Goal: Consume media (video, audio): Consume media (video, audio)

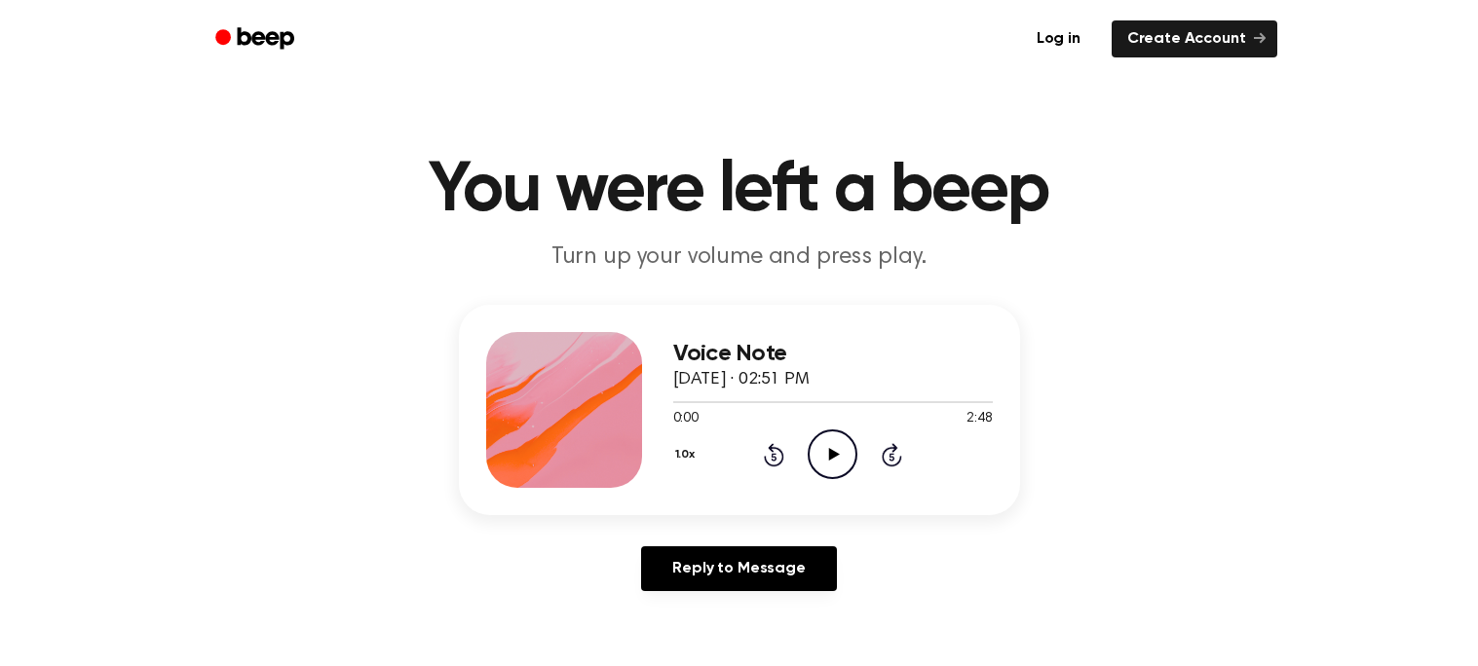
click at [692, 451] on button "1.0x" at bounding box center [687, 454] width 29 height 33
click at [725, 532] on div "0.8x" at bounding box center [710, 536] width 75 height 36
click at [846, 454] on icon "Play Audio" at bounding box center [833, 455] width 50 height 50
click at [771, 448] on icon at bounding box center [774, 454] width 20 height 23
click at [822, 450] on icon "Pause Audio" at bounding box center [833, 455] width 50 height 50
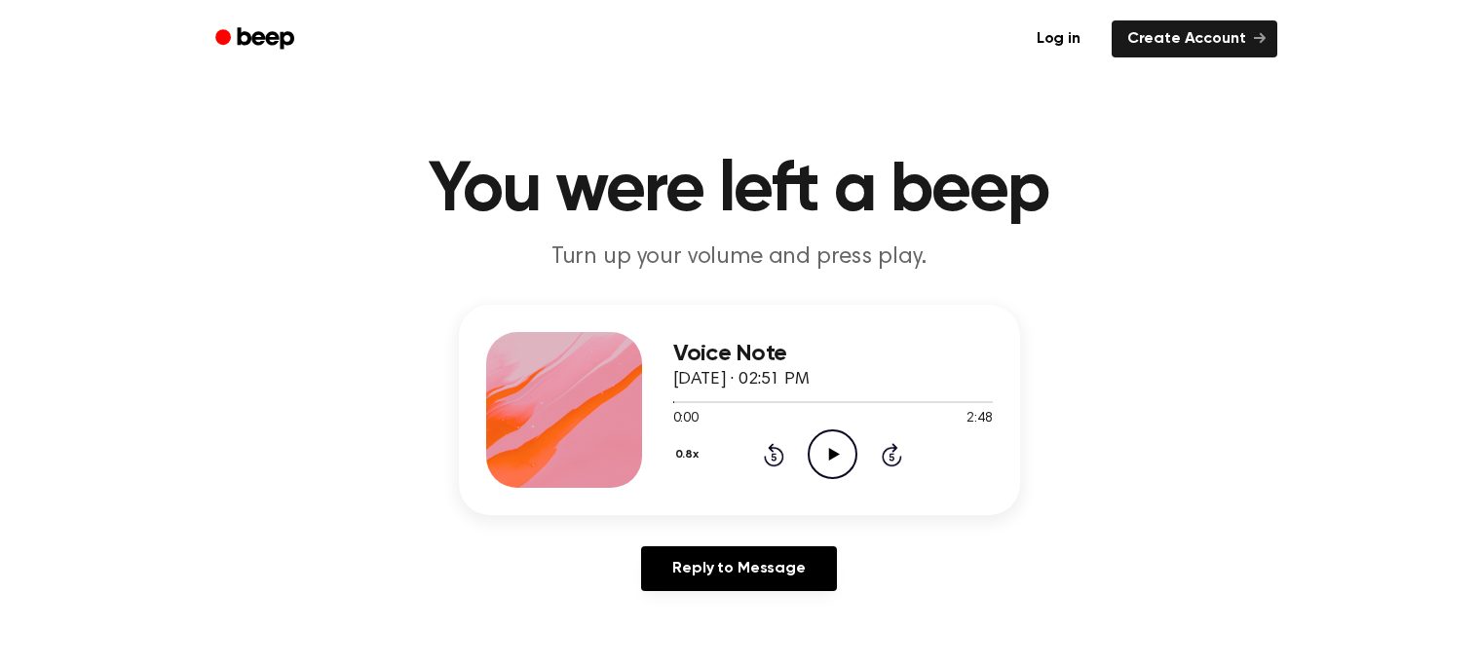
click at [772, 450] on icon at bounding box center [774, 454] width 20 height 23
click at [821, 457] on icon "Play Audio" at bounding box center [833, 455] width 50 height 50
click at [815, 452] on icon "Pause Audio" at bounding box center [833, 455] width 50 height 50
click at [775, 454] on icon "Rewind 5 seconds" at bounding box center [773, 454] width 21 height 25
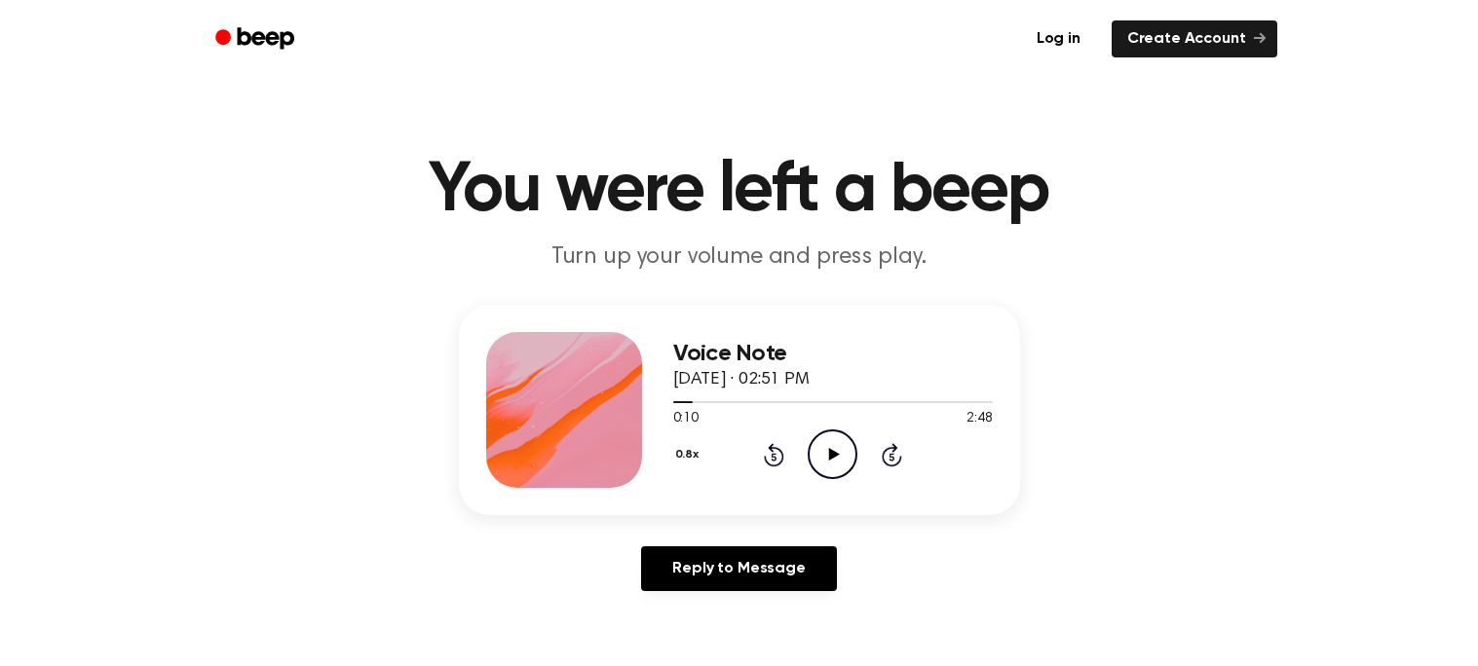
click at [828, 447] on icon "Play Audio" at bounding box center [833, 455] width 50 height 50
click at [811, 454] on icon "Pause Audio" at bounding box center [833, 455] width 50 height 50
click at [773, 457] on icon at bounding box center [774, 457] width 5 height 8
click at [837, 451] on icon "Play Audio" at bounding box center [833, 455] width 50 height 50
click at [838, 460] on icon "Pause Audio" at bounding box center [833, 455] width 50 height 50
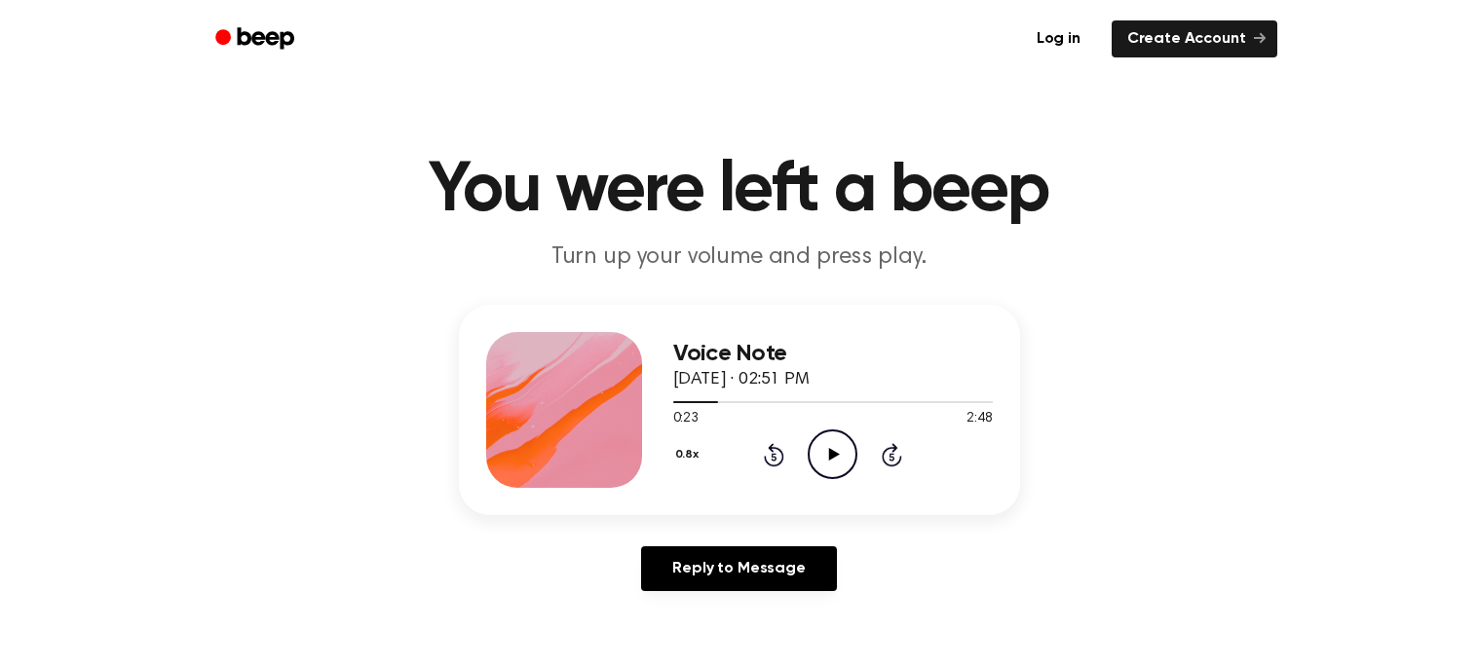
click at [838, 460] on icon "Play Audio" at bounding box center [833, 455] width 50 height 50
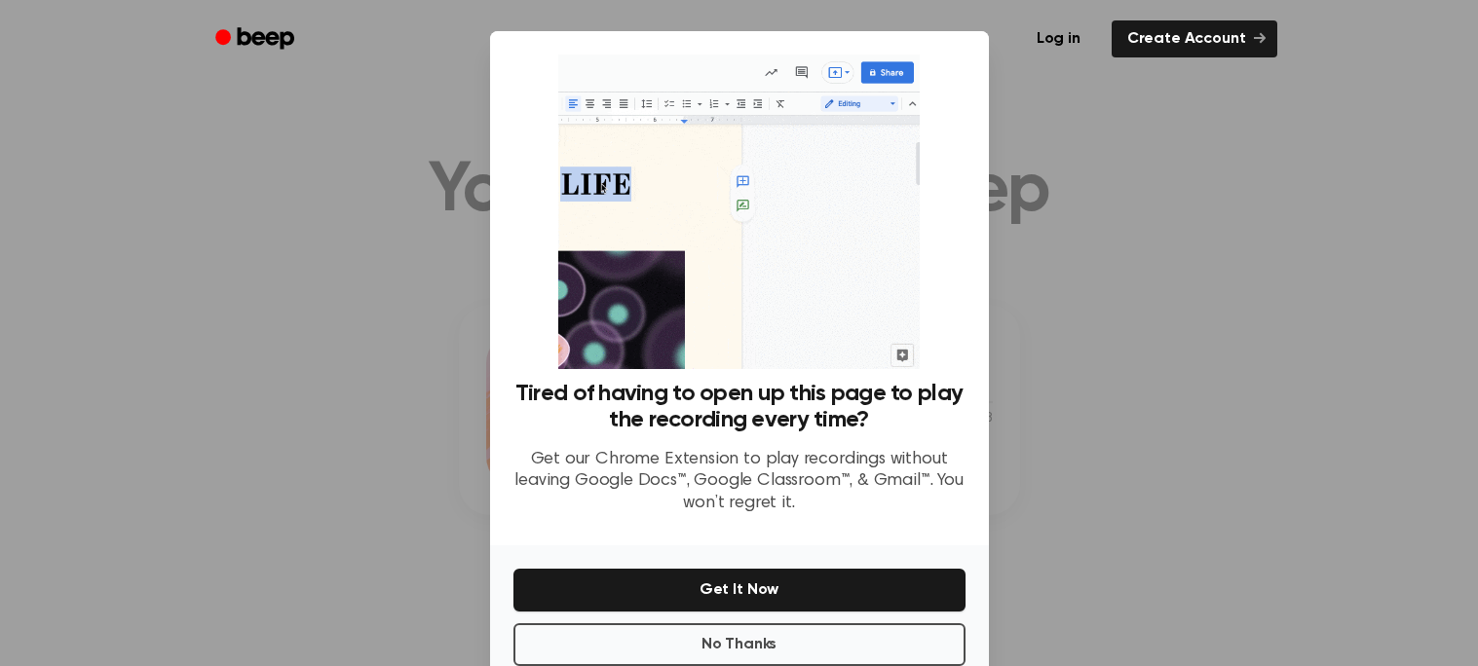
click at [838, 460] on p "Get our Chrome Extension to play recordings without leaving Google Docs™, Googl…" at bounding box center [739, 482] width 452 height 66
click at [1356, 583] on div at bounding box center [739, 333] width 1478 height 666
click at [881, 640] on button "No Thanks" at bounding box center [739, 645] width 452 height 43
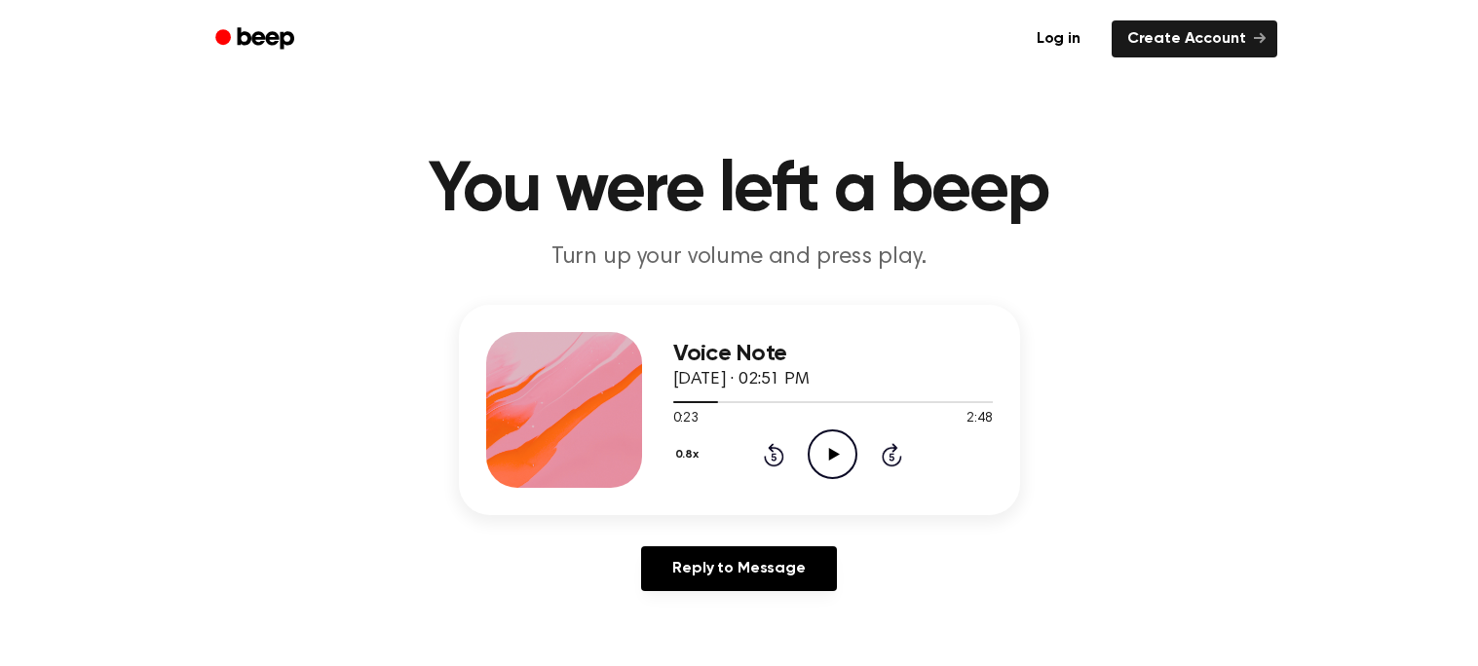
click at [821, 446] on icon "Play Audio" at bounding box center [833, 455] width 50 height 50
click at [827, 462] on icon "Pause Audio" at bounding box center [833, 455] width 50 height 50
click at [774, 455] on icon "Rewind 5 seconds" at bounding box center [773, 454] width 21 height 25
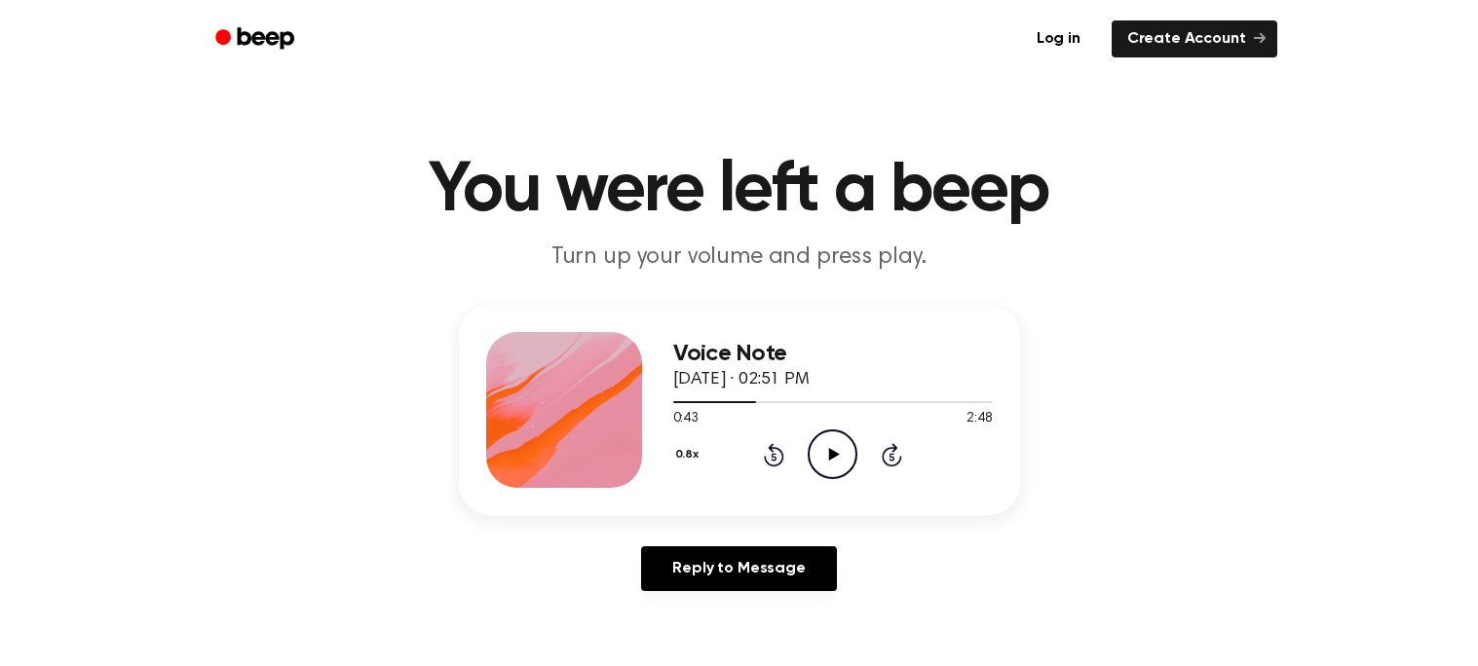
drag, startPoint x: 773, startPoint y: 455, endPoint x: 786, endPoint y: 456, distance: 13.7
click at [786, 456] on div "0.8x Rewind 5 seconds Play Audio Skip 5 seconds" at bounding box center [833, 455] width 320 height 50
click at [769, 458] on icon "Rewind 5 seconds" at bounding box center [773, 454] width 21 height 25
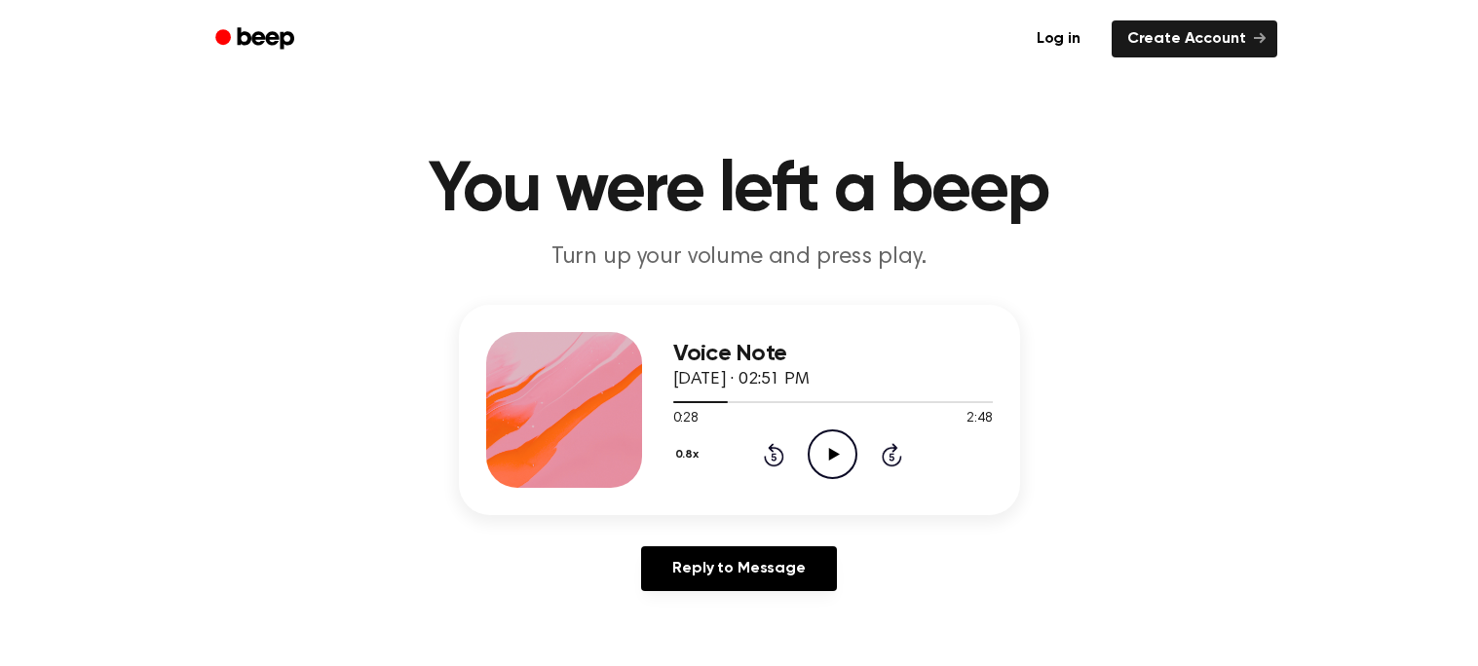
click at [827, 467] on icon "Play Audio" at bounding box center [833, 455] width 50 height 50
click at [825, 457] on icon "Pause Audio" at bounding box center [833, 455] width 50 height 50
click at [825, 457] on icon "Play Audio" at bounding box center [833, 455] width 50 height 50
click at [825, 457] on icon "Pause Audio" at bounding box center [833, 455] width 50 height 50
click at [825, 457] on icon "Play Audio" at bounding box center [833, 455] width 50 height 50
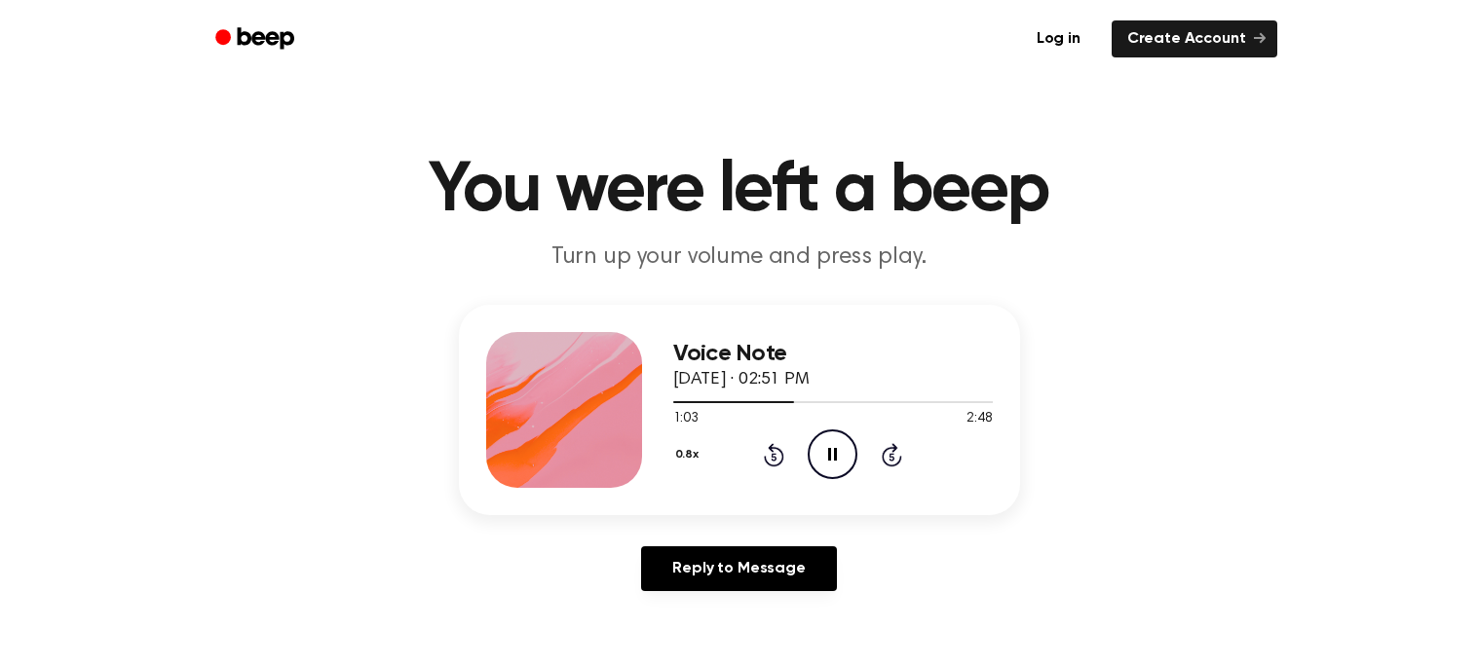
click at [825, 457] on icon "Pause Audio" at bounding box center [833, 455] width 50 height 50
click at [777, 457] on icon "Rewind 5 seconds" at bounding box center [773, 454] width 21 height 25
click at [817, 456] on icon "Play Audio" at bounding box center [833, 455] width 50 height 50
click at [845, 474] on circle at bounding box center [833, 455] width 48 height 48
click at [836, 459] on icon "Play Audio" at bounding box center [833, 455] width 50 height 50
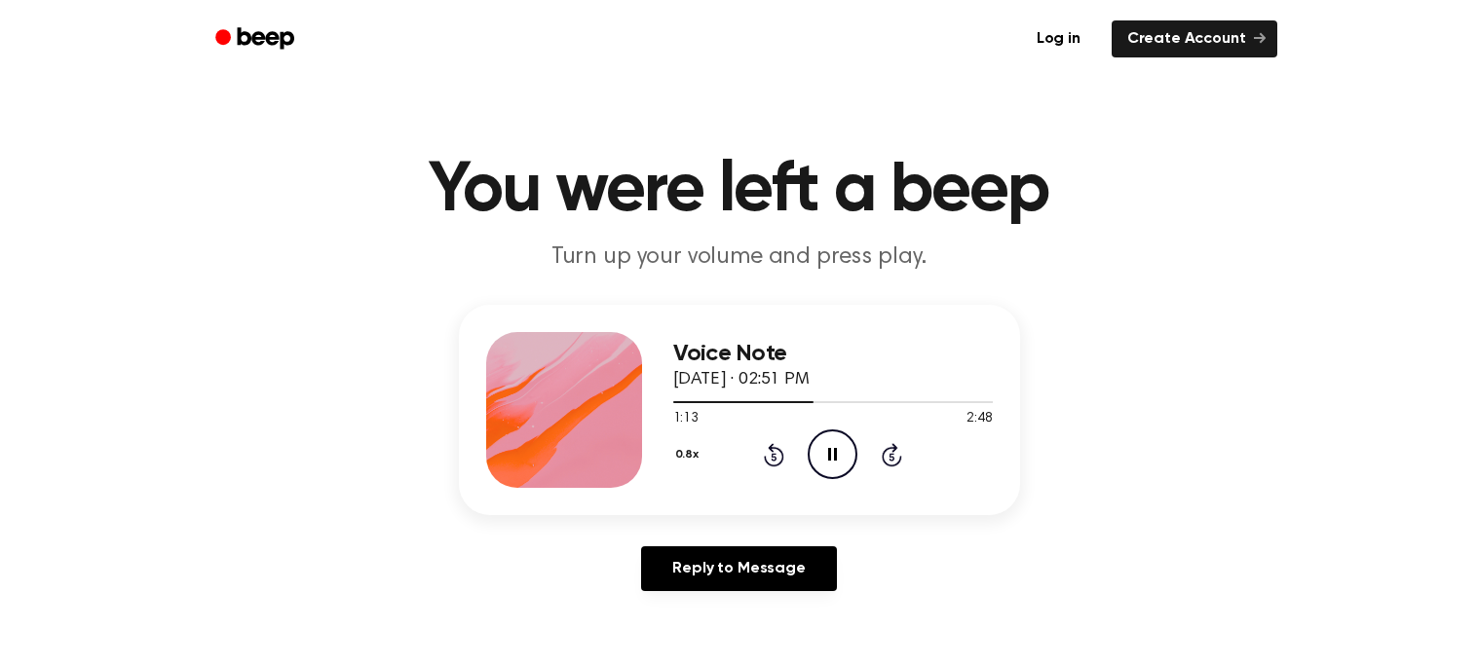
click at [836, 459] on icon at bounding box center [832, 454] width 9 height 13
click at [836, 459] on icon "Play Audio" at bounding box center [833, 455] width 50 height 50
click at [835, 457] on icon at bounding box center [832, 454] width 9 height 13
click at [835, 457] on icon "Play Audio" at bounding box center [833, 455] width 50 height 50
click at [833, 457] on icon "Pause Audio" at bounding box center [833, 455] width 50 height 50
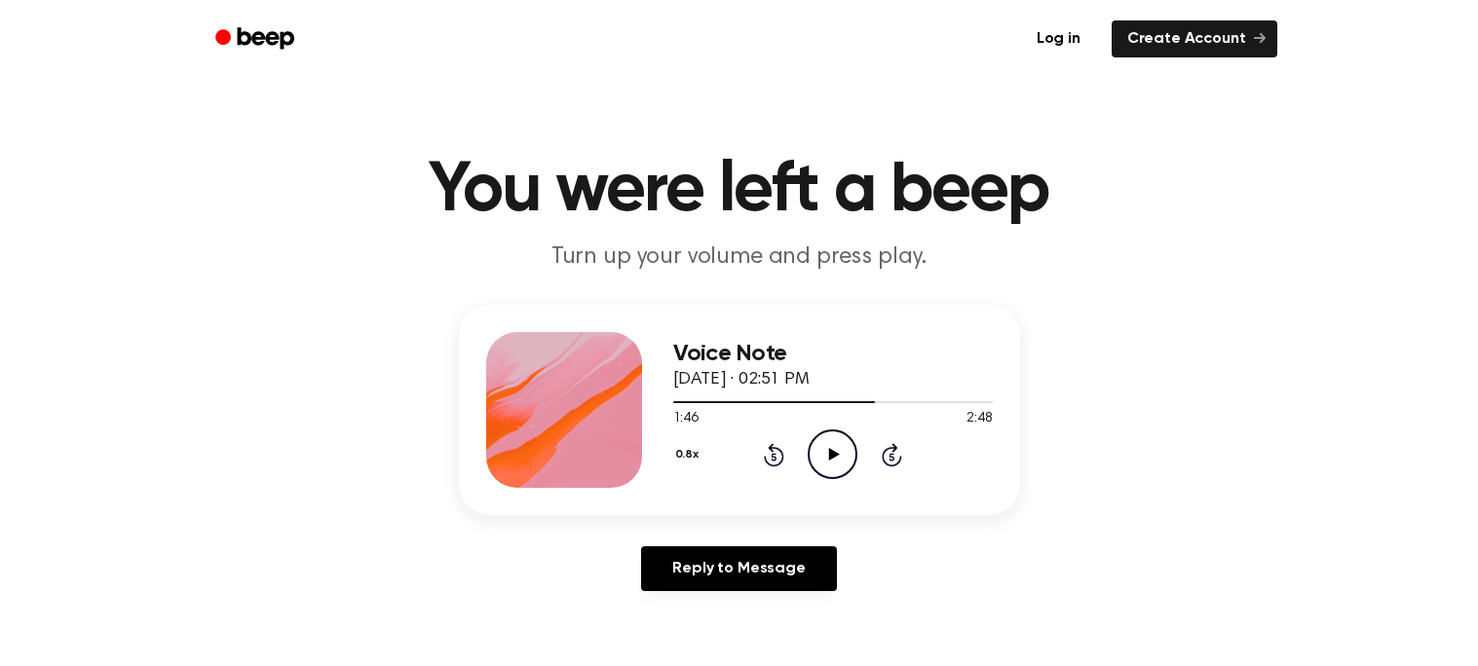
click at [833, 457] on icon at bounding box center [834, 454] width 11 height 13
click at [845, 460] on icon "Pause Audio" at bounding box center [833, 455] width 50 height 50
click at [767, 455] on icon "Rewind 5 seconds" at bounding box center [773, 454] width 21 height 25
click at [834, 444] on icon "Play Audio" at bounding box center [833, 455] width 50 height 50
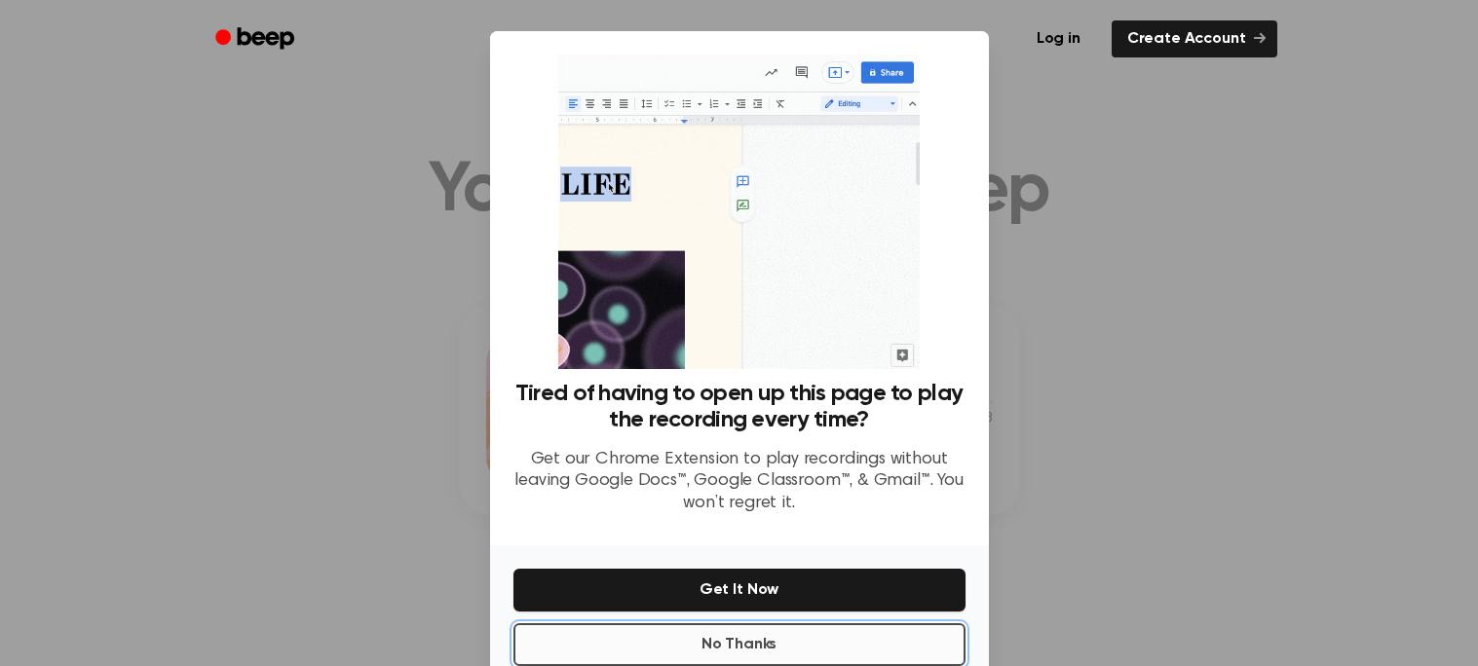
click at [952, 648] on button "No Thanks" at bounding box center [739, 645] width 452 height 43
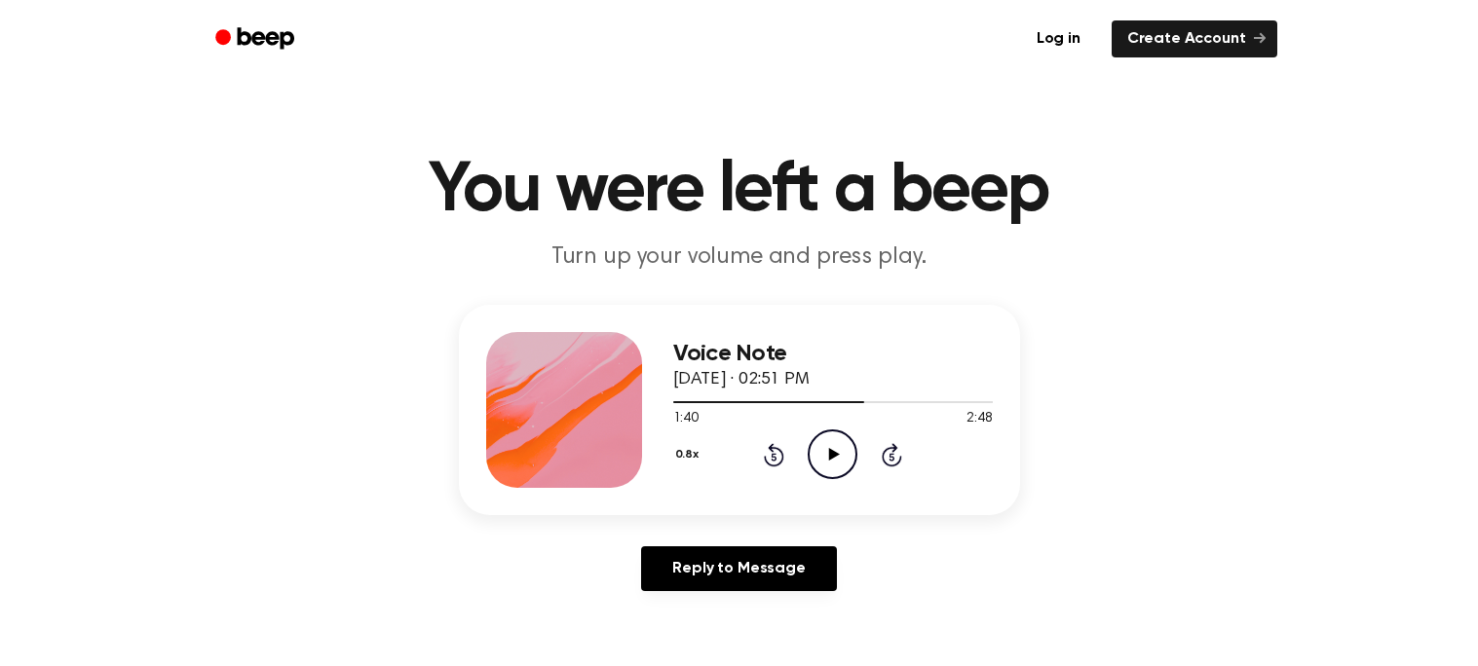
click at [833, 435] on icon "Play Audio" at bounding box center [833, 455] width 50 height 50
click at [833, 435] on icon "Pause Audio" at bounding box center [833, 455] width 50 height 50
click at [1284, 254] on header "You were left a beep Turn up your volume and press play." at bounding box center [738, 215] width 1431 height 118
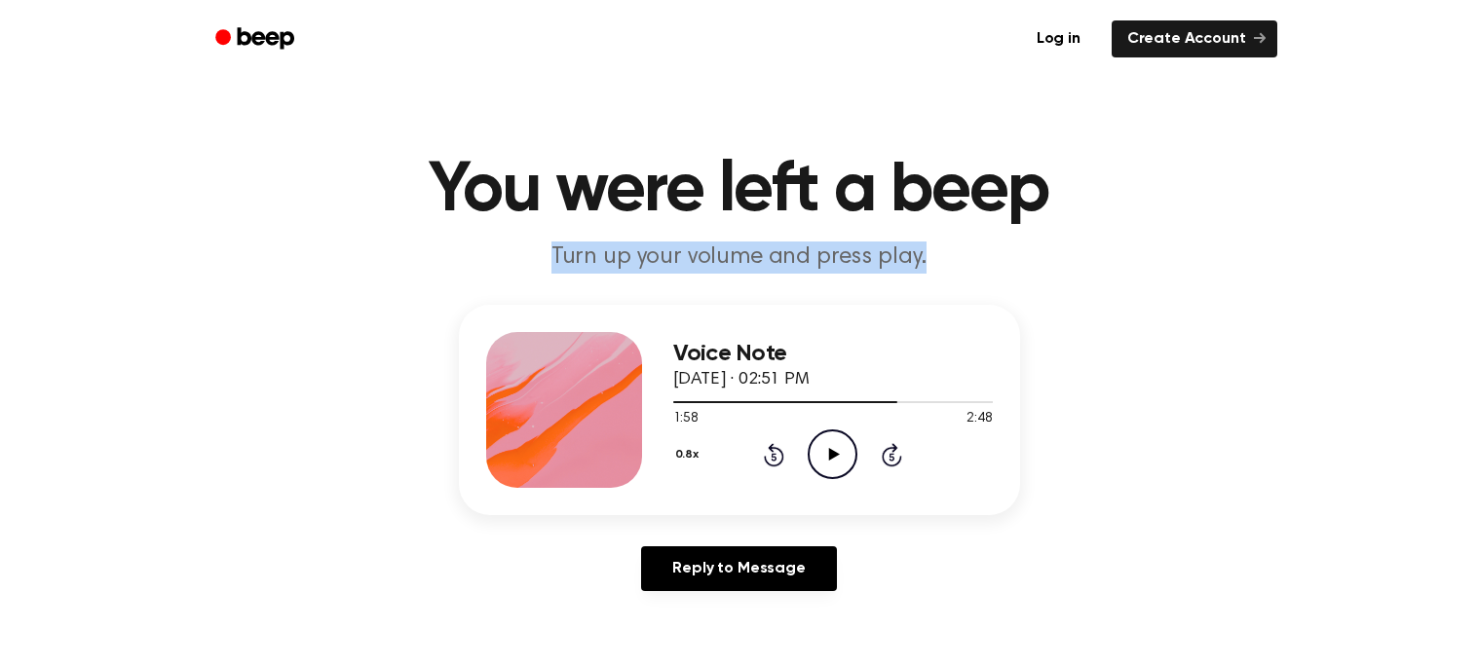
click at [1284, 254] on header "You were left a beep Turn up your volume and press play." at bounding box center [738, 215] width 1431 height 118
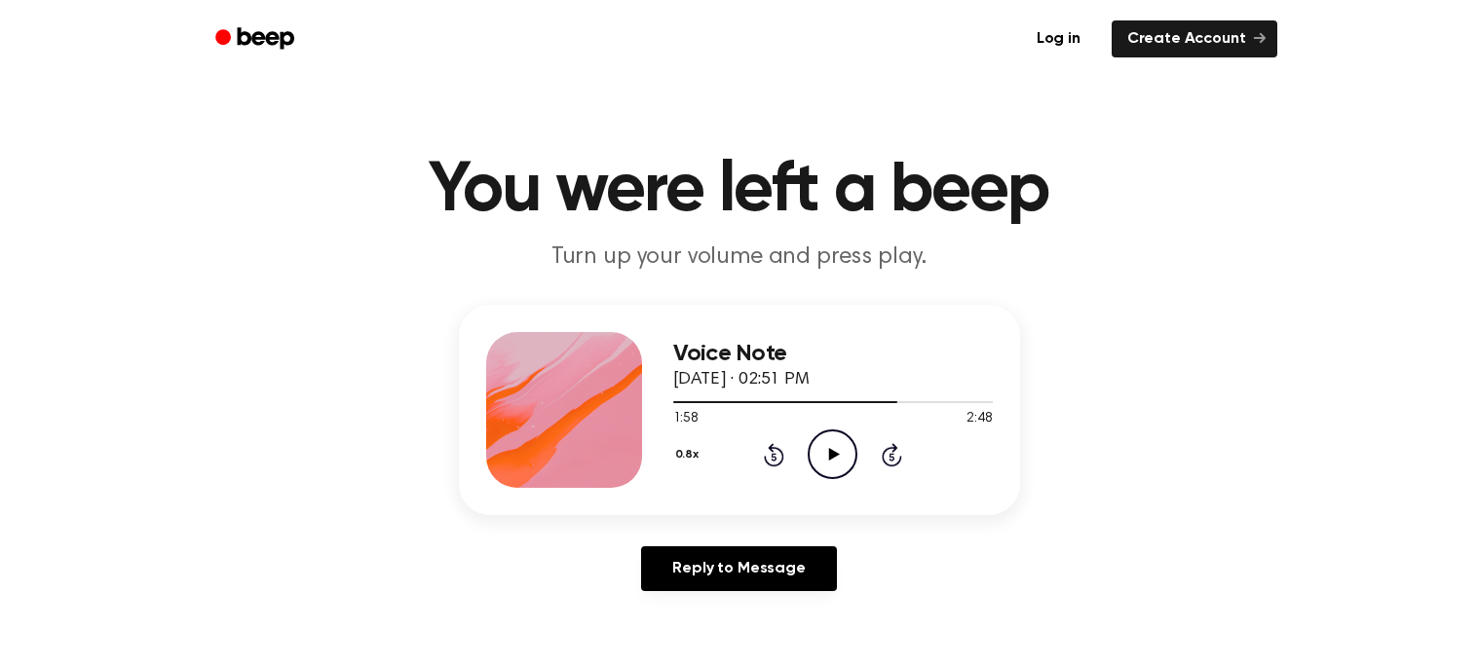
click at [1283, 272] on header "You were left a beep Turn up your volume and press play." at bounding box center [738, 215] width 1431 height 118
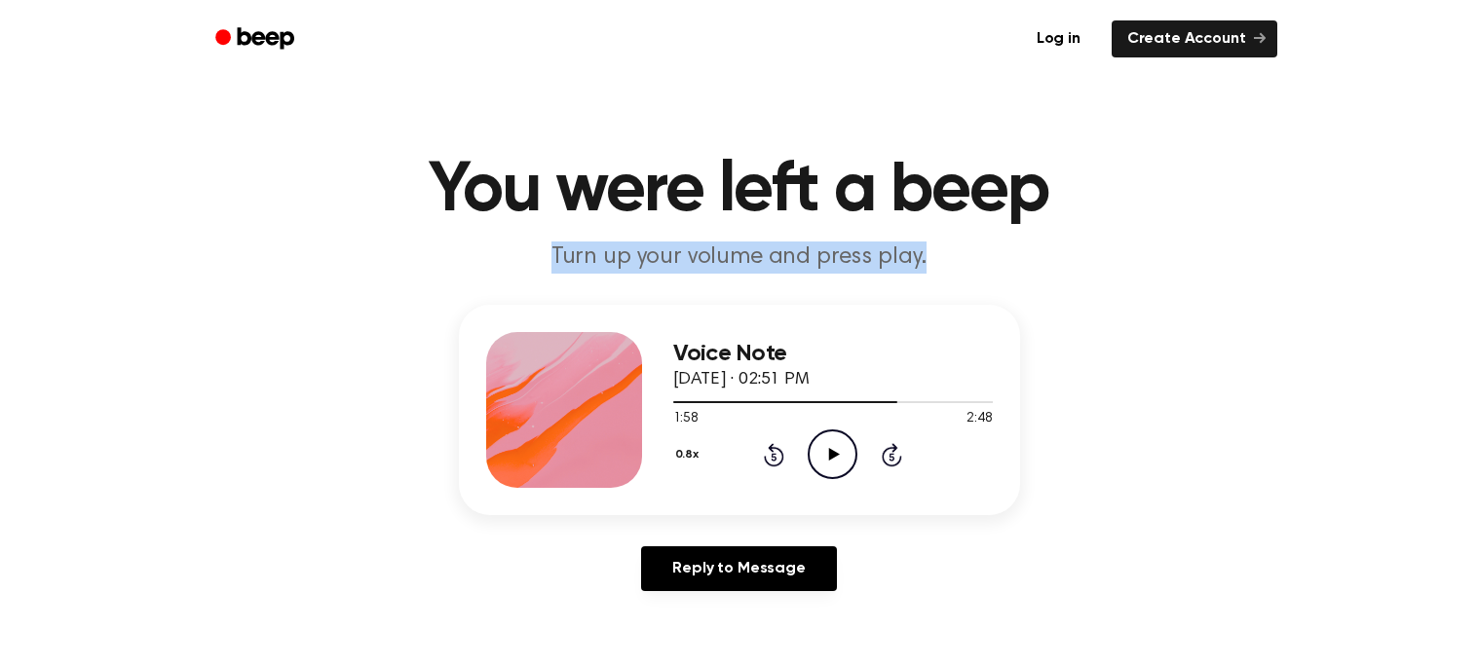
click at [1284, 273] on header "You were left a beep Turn up your volume and press play." at bounding box center [738, 215] width 1431 height 118
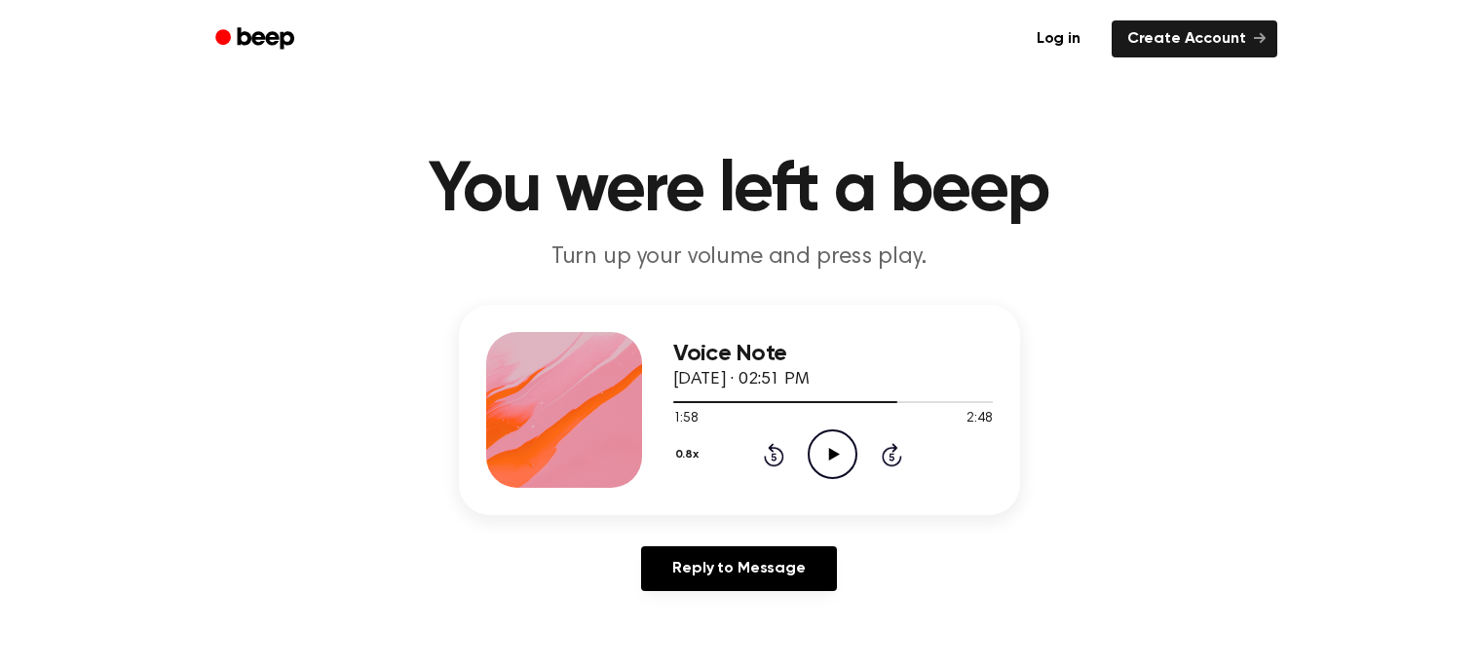
click at [1284, 273] on header "You were left a beep Turn up your volume and press play." at bounding box center [738, 215] width 1431 height 118
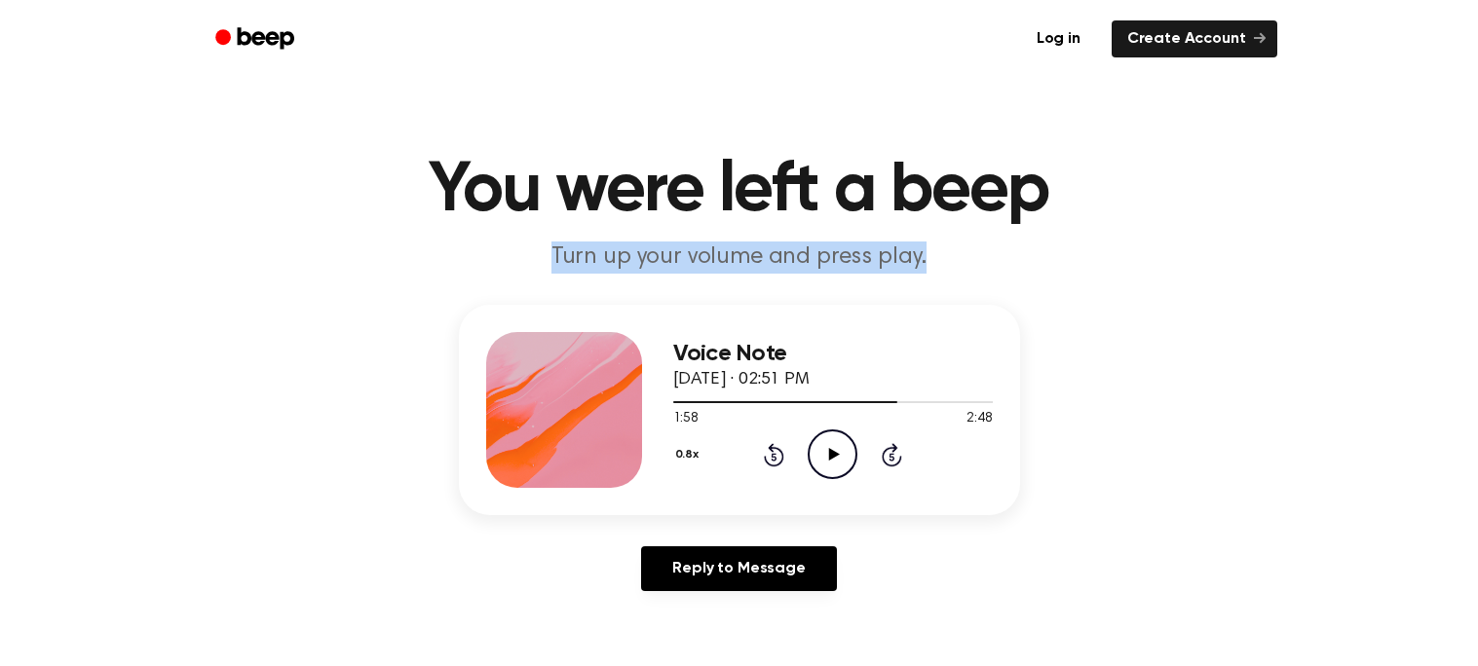
click at [1284, 273] on header "You were left a beep Turn up your volume and press play." at bounding box center [738, 215] width 1431 height 118
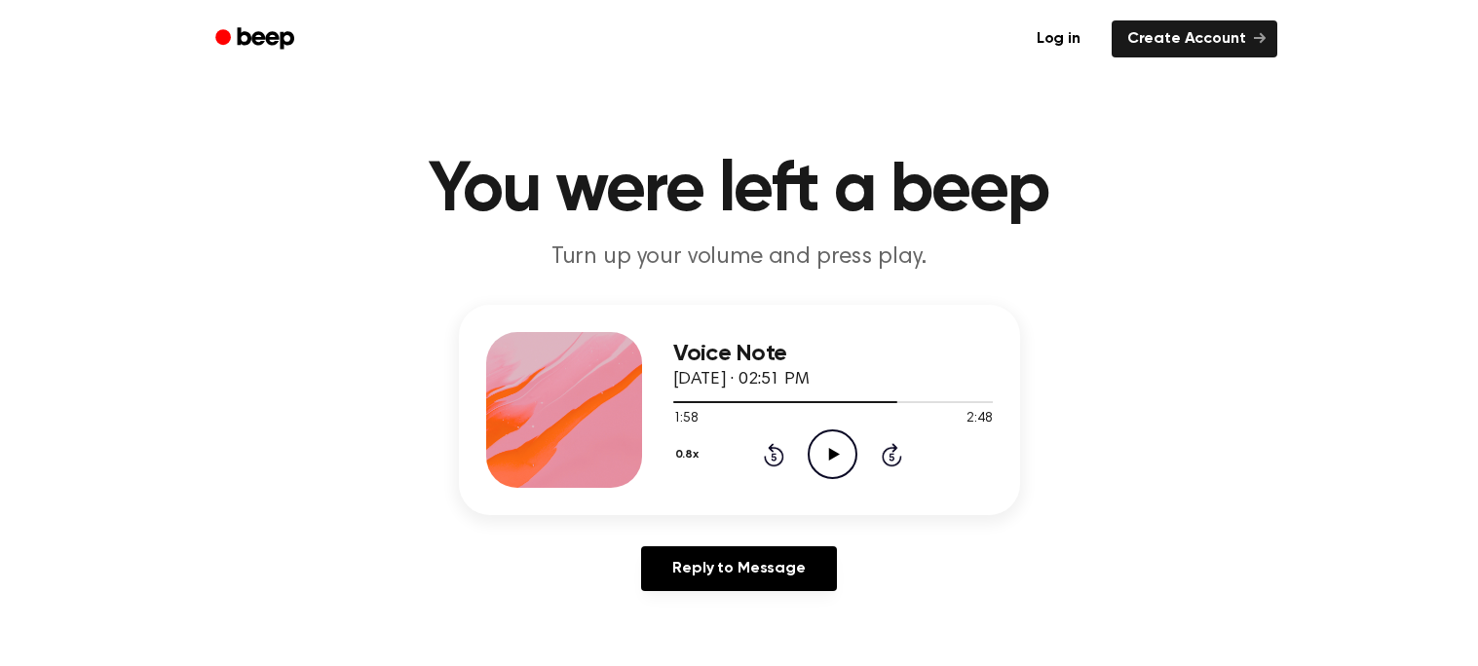
click at [1284, 273] on header "You were left a beep Turn up your volume and press play." at bounding box center [738, 215] width 1431 height 118
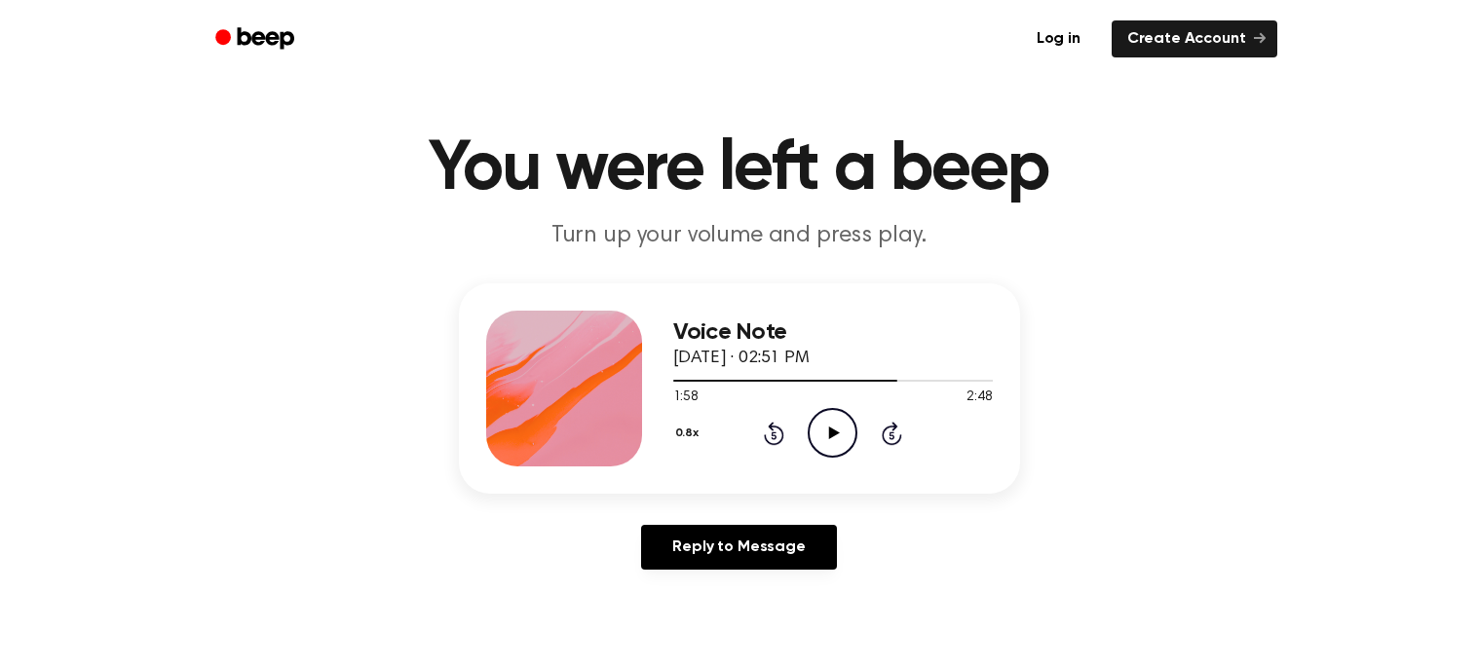
click at [829, 455] on icon "Play Audio" at bounding box center [833, 433] width 50 height 50
click at [829, 455] on icon "Pause Audio" at bounding box center [833, 433] width 50 height 50
click at [831, 422] on icon "Play Audio" at bounding box center [833, 433] width 50 height 50
click at [831, 422] on icon "Pause Audio" at bounding box center [833, 433] width 50 height 50
click at [832, 426] on icon "Play Audio" at bounding box center [833, 433] width 50 height 50
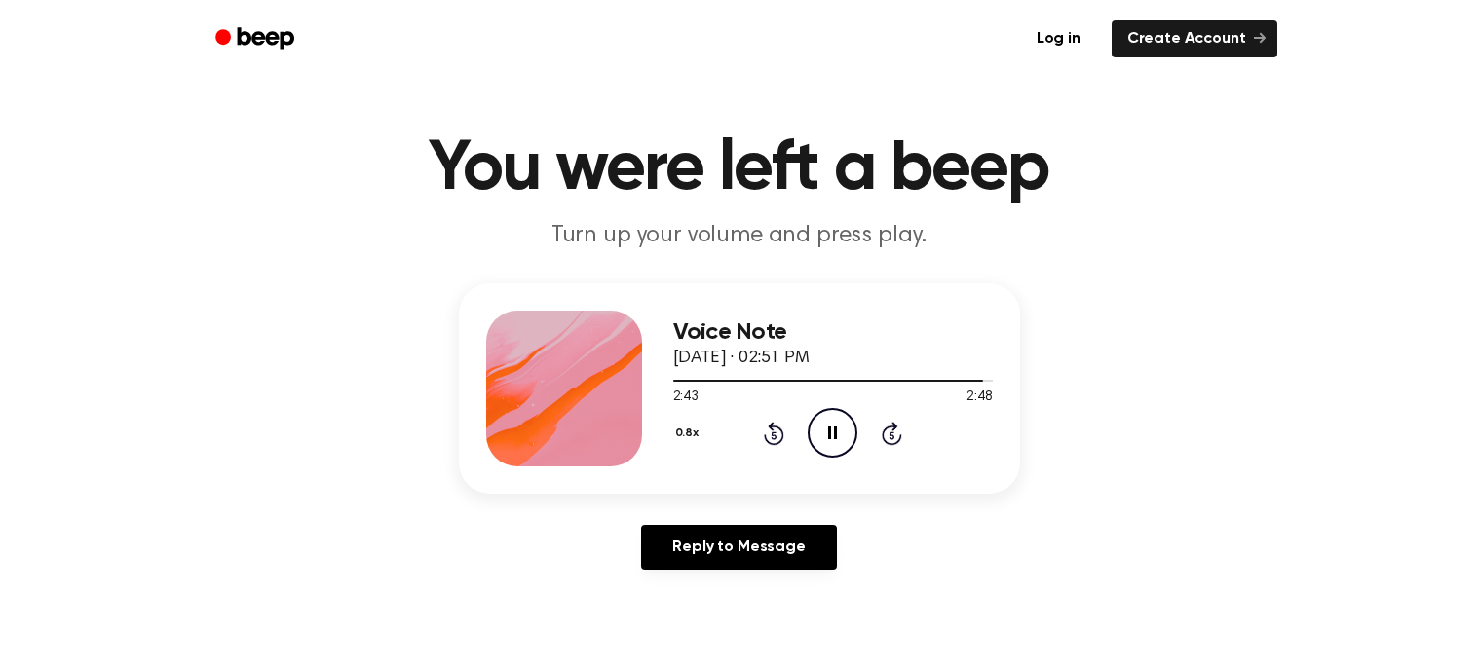
click at [832, 426] on icon "Pause Audio" at bounding box center [833, 433] width 50 height 50
